Goal: Go to known website: Access a specific website the user already knows

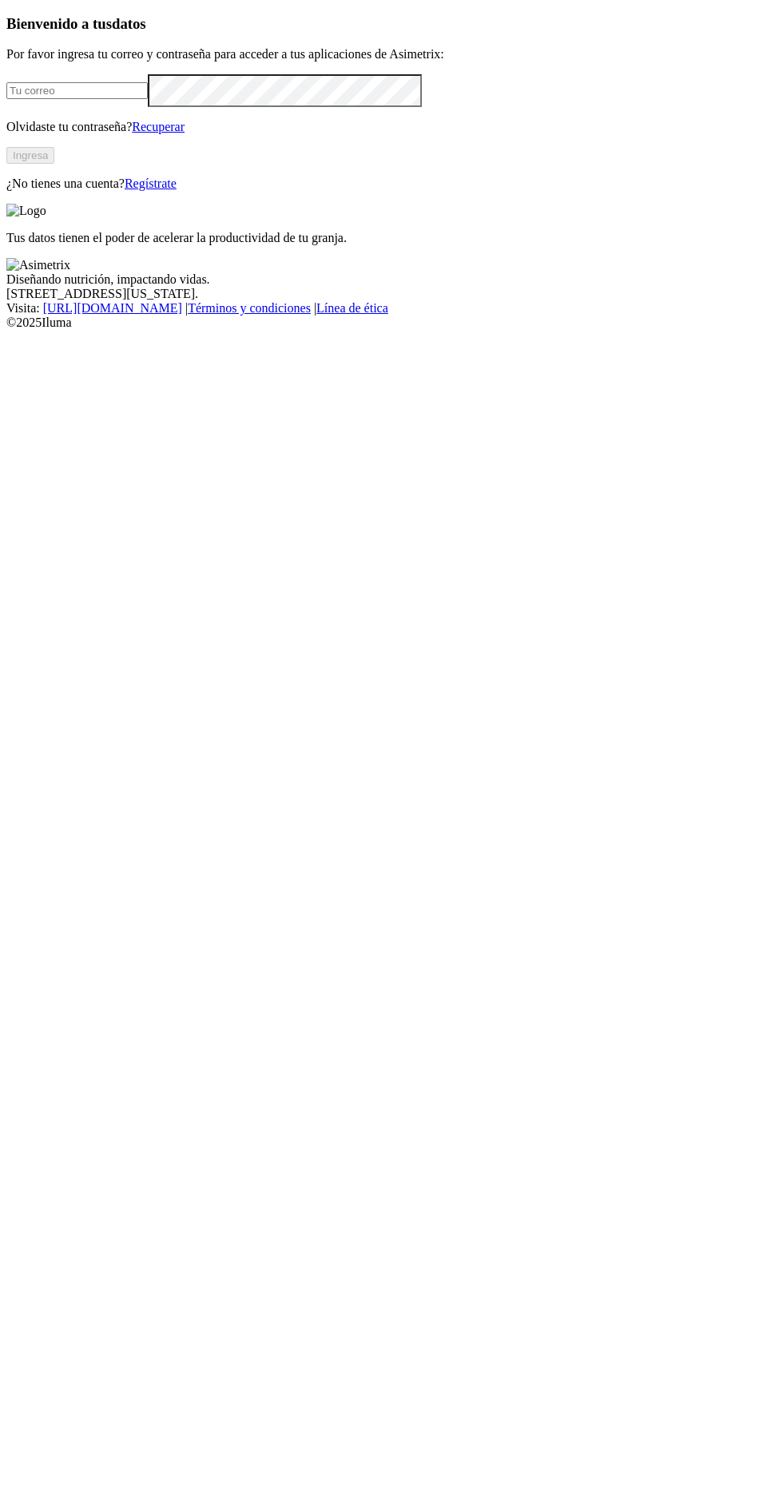
click at [148, 99] on input "email" at bounding box center [76, 90] width 141 height 17
type input "[PERSON_NAME][EMAIL_ADDRESS][PERSON_NAME][DOMAIN_NAME]"
click input "submit" at bounding box center [0, 0] width 0 height 0
